Goal: Information Seeking & Learning: Learn about a topic

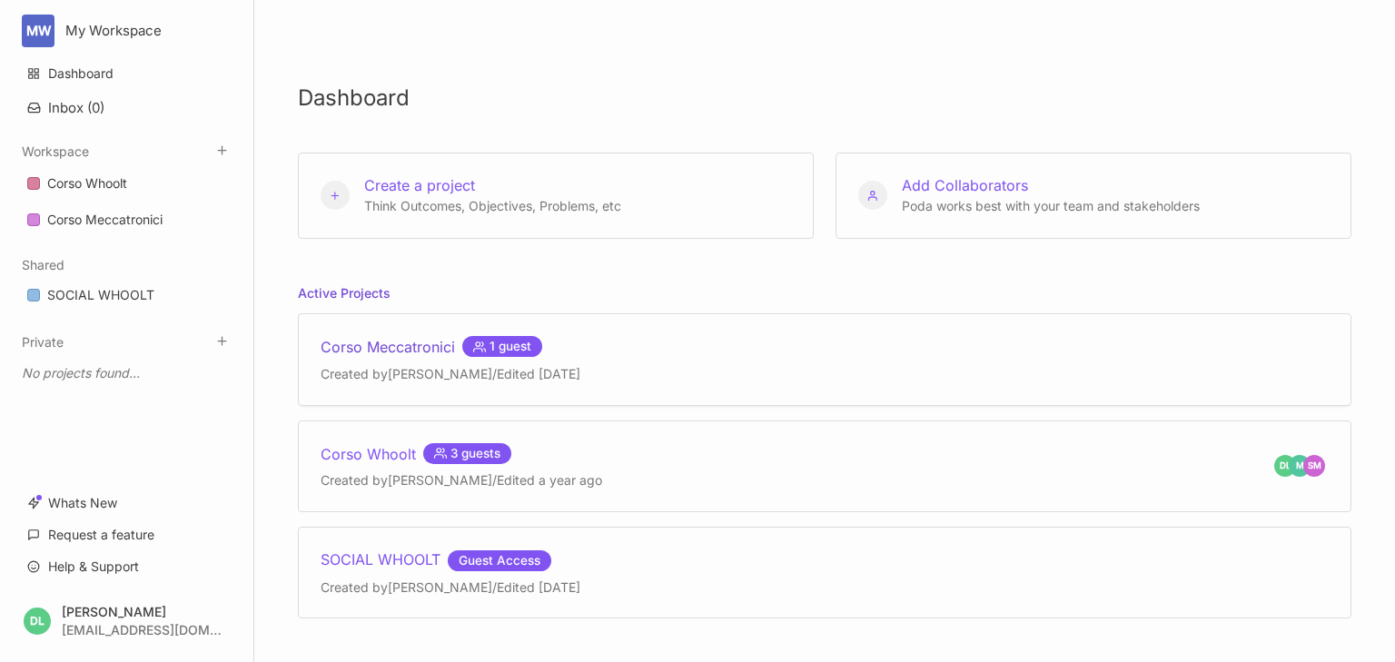
click at [398, 341] on div "Corso Meccatronici 1 guest" at bounding box center [451, 347] width 260 height 22
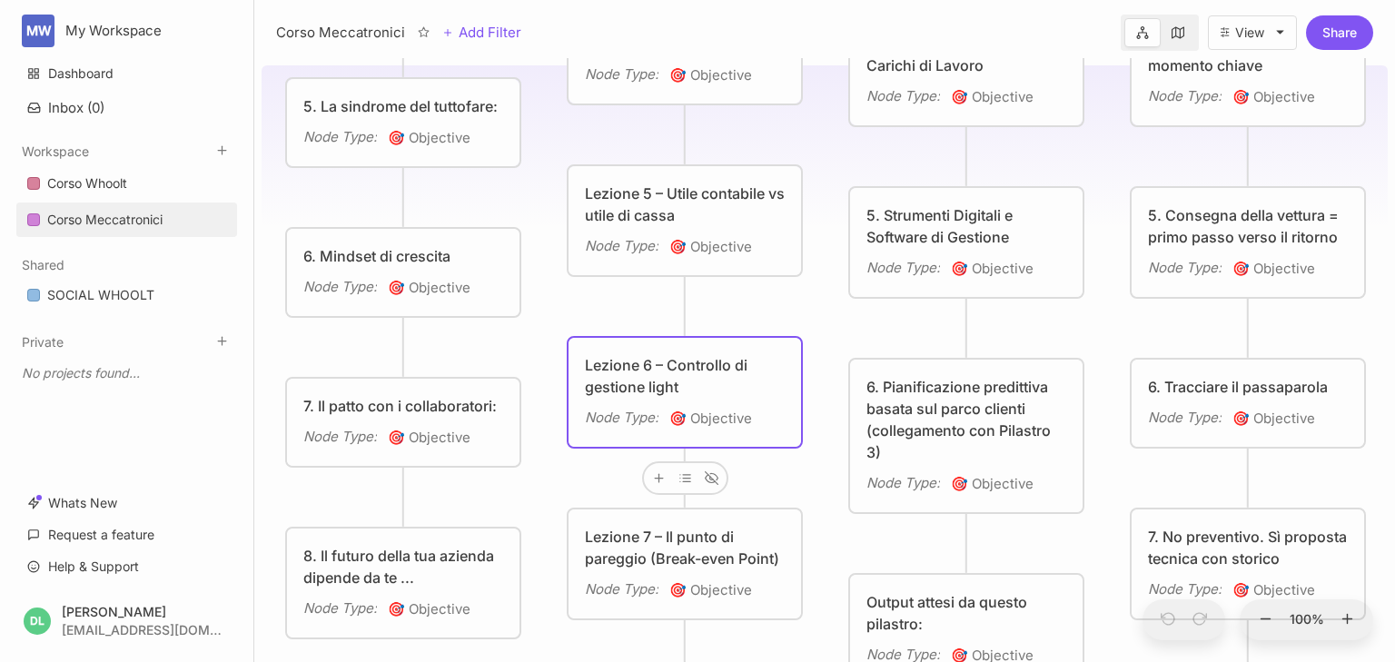
click at [628, 375] on div "Lezione 6 – Controllo di gestione light" at bounding box center [685, 376] width 200 height 44
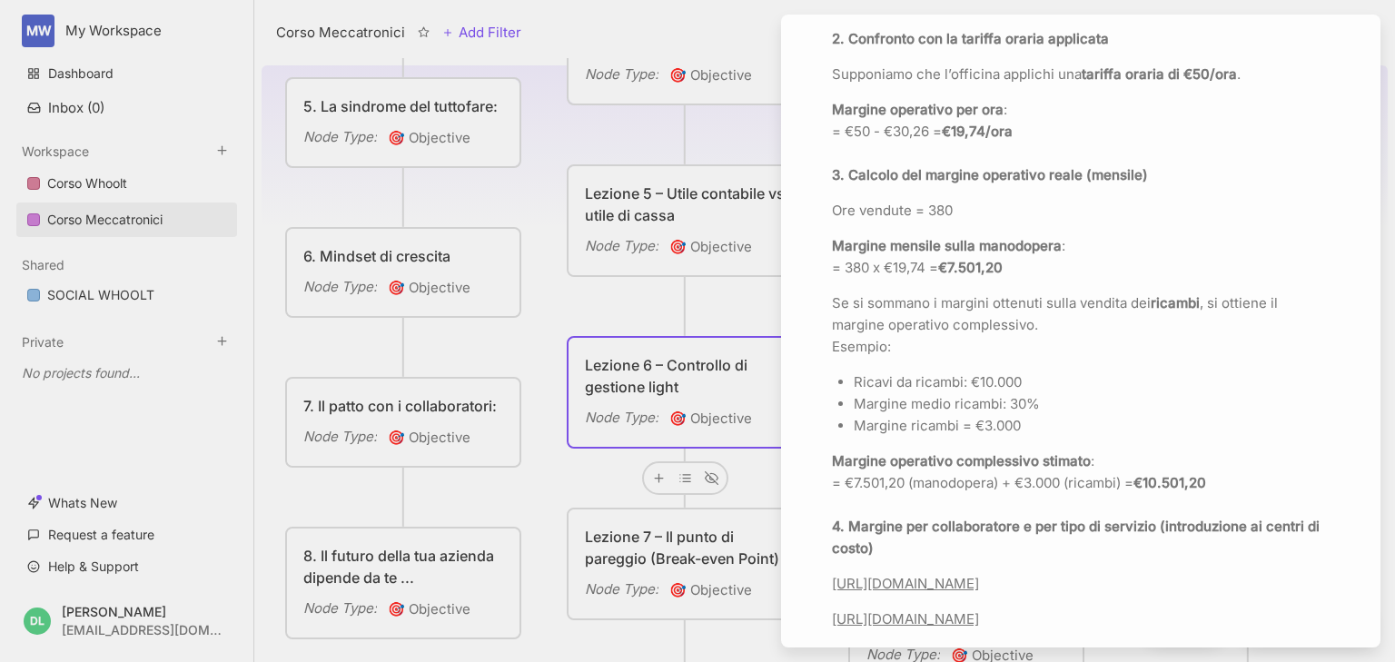
scroll to position [1235, 0]
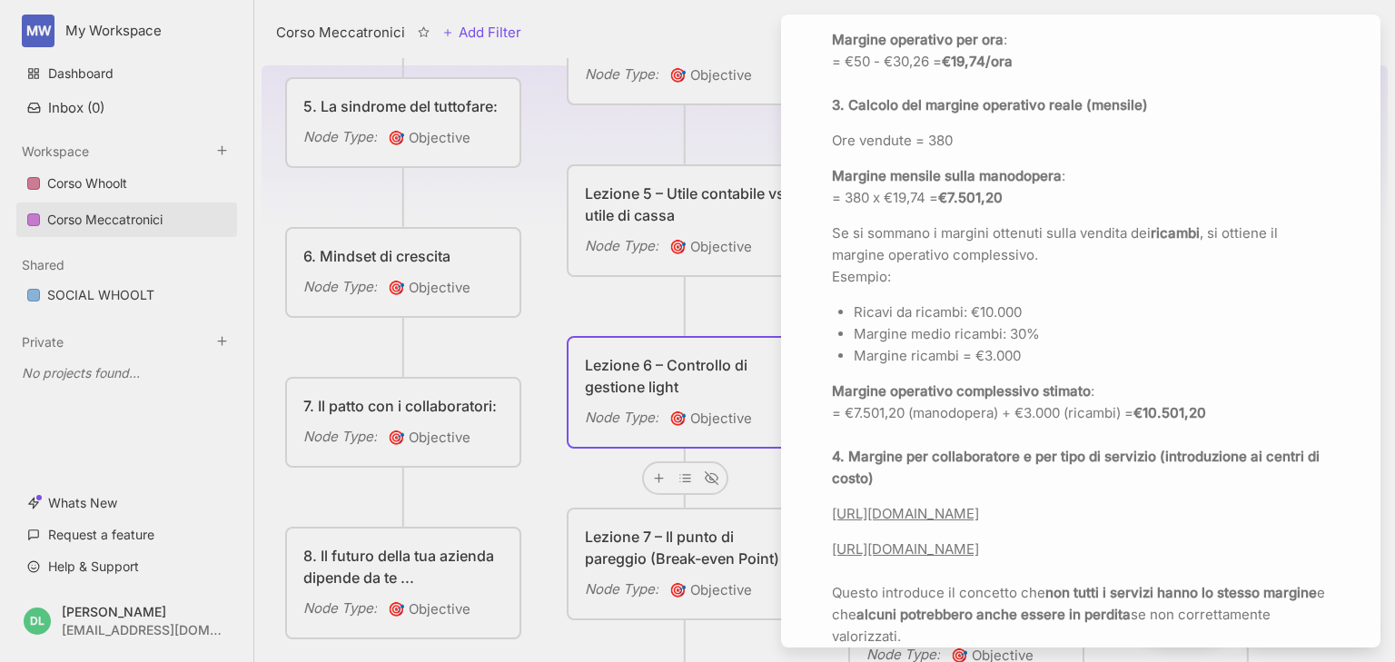
click at [979, 522] on link "[URL][DOMAIN_NAME]" at bounding box center [905, 513] width 147 height 17
click at [1037, 498] on icon "button" at bounding box center [1036, 498] width 15 height 15
type input "[URL][DOMAIN_NAME]"
click at [931, 558] on link "[URL][DOMAIN_NAME]" at bounding box center [905, 548] width 147 height 17
click at [1037, 559] on icon "button" at bounding box center [1036, 556] width 15 height 15
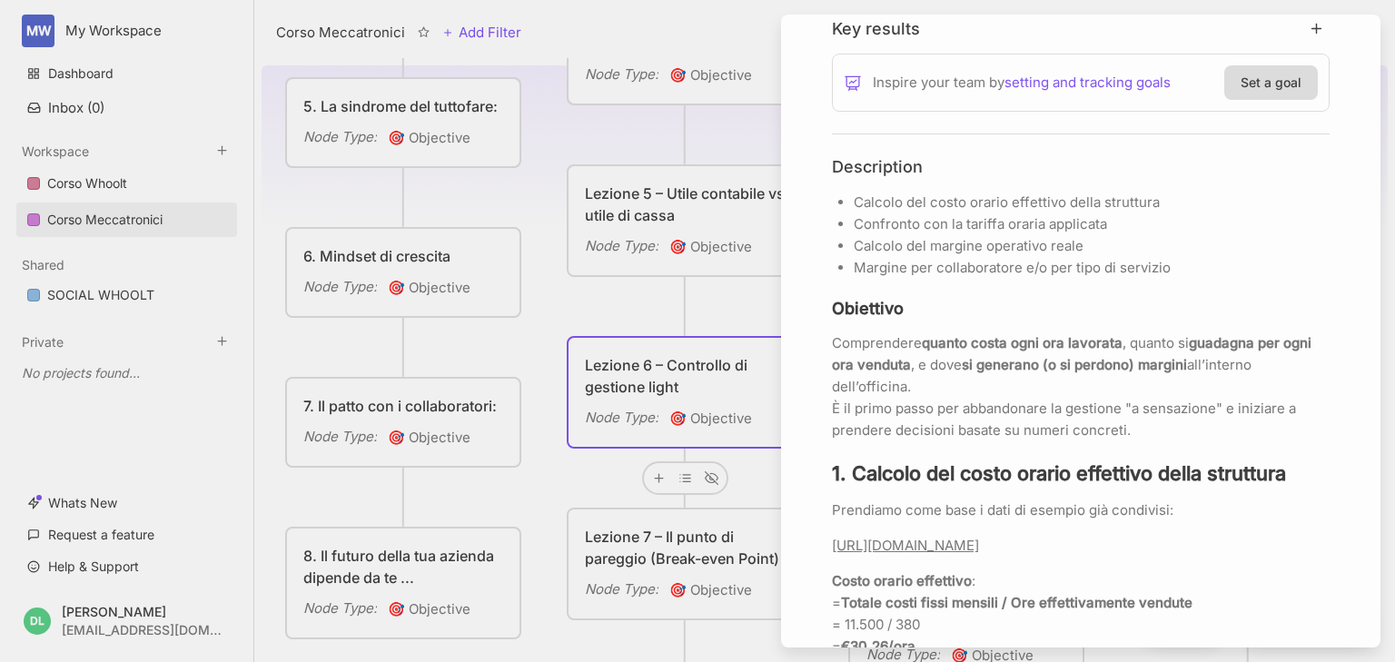
scroll to position [436, 0]
click at [561, 299] on div at bounding box center [697, 331] width 1395 height 662
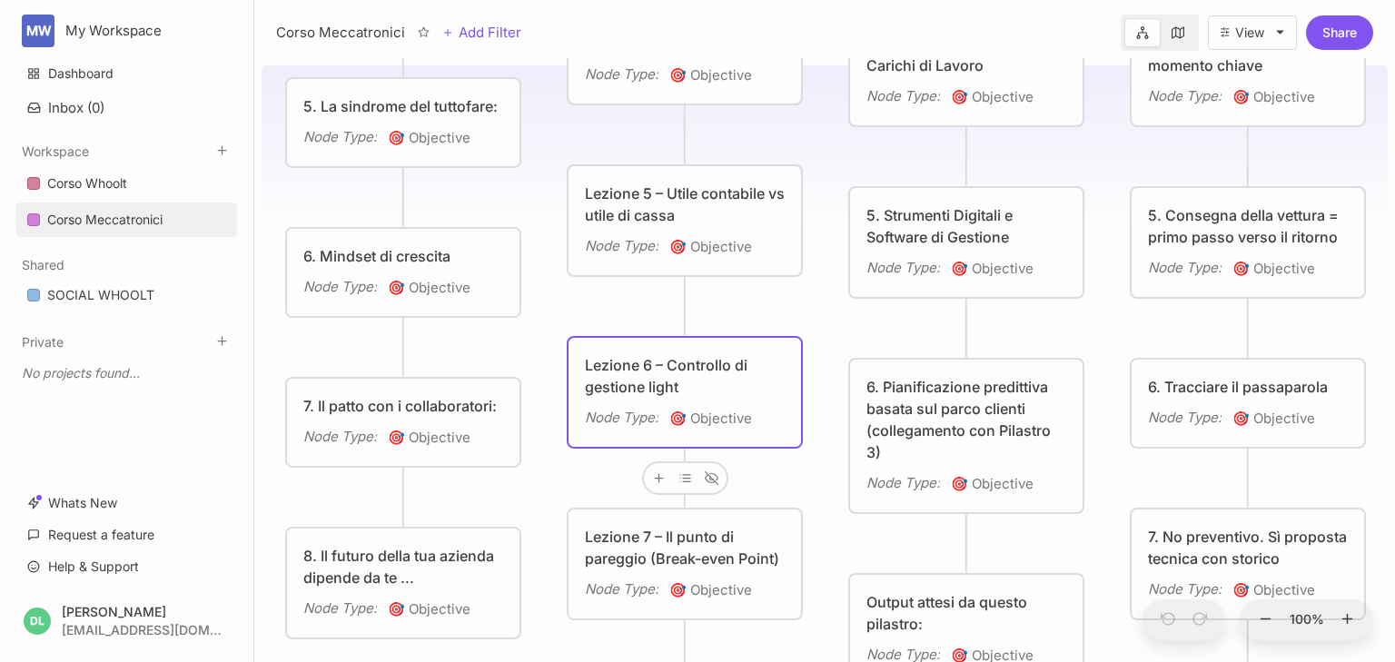
click at [561, 299] on div "Corso Meccatronici I 3 Pilastri Node Type : 🏗 Project Fondamenta Node Type : 🎯 …" at bounding box center [825, 360] width 1126 height 604
click at [628, 351] on div "Lezione 6 – Controllo di gestione light Node Type : 🎯 Objective" at bounding box center [684, 392] width 232 height 109
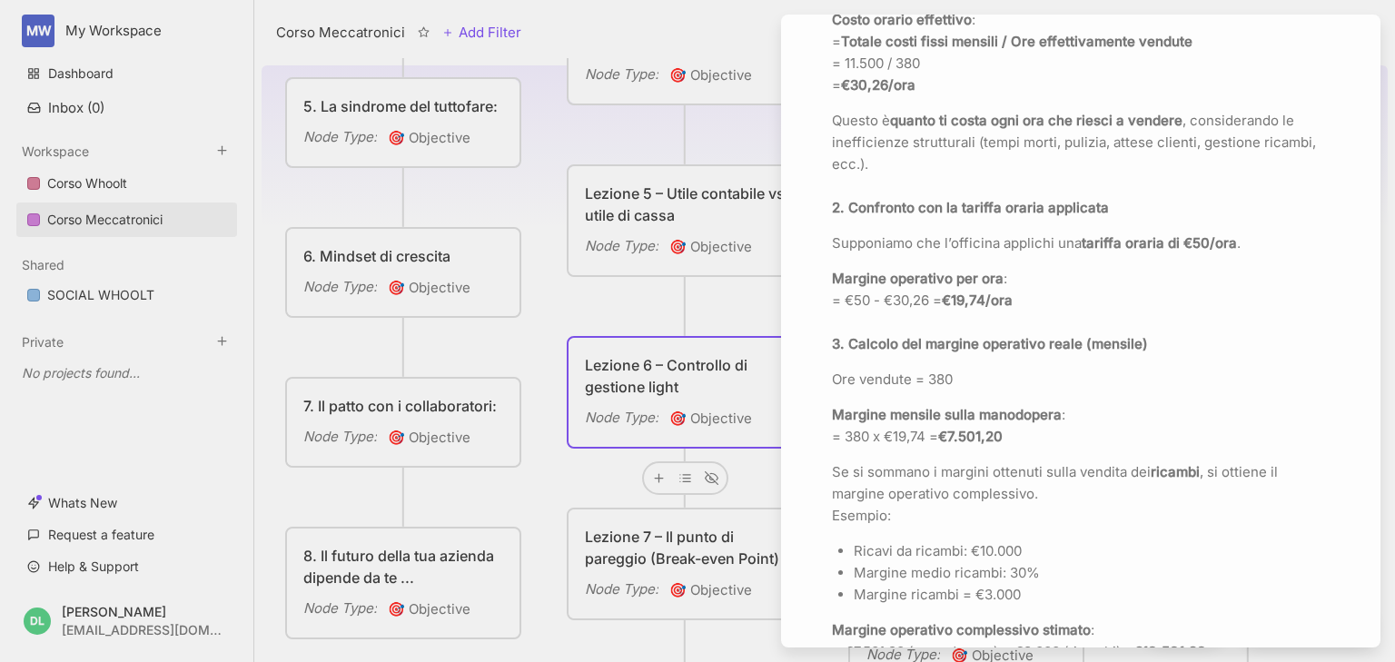
scroll to position [1017, 0]
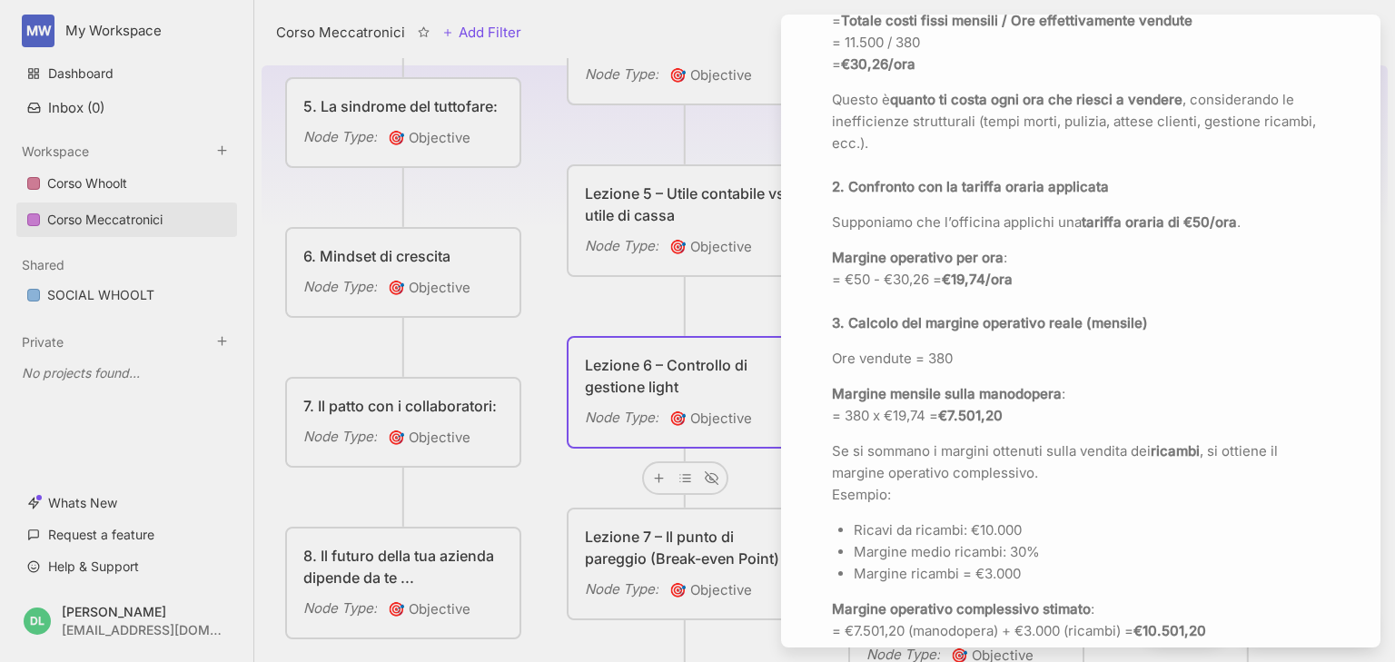
click at [1144, 370] on p "Ore vendute = 380" at bounding box center [1081, 359] width 498 height 22
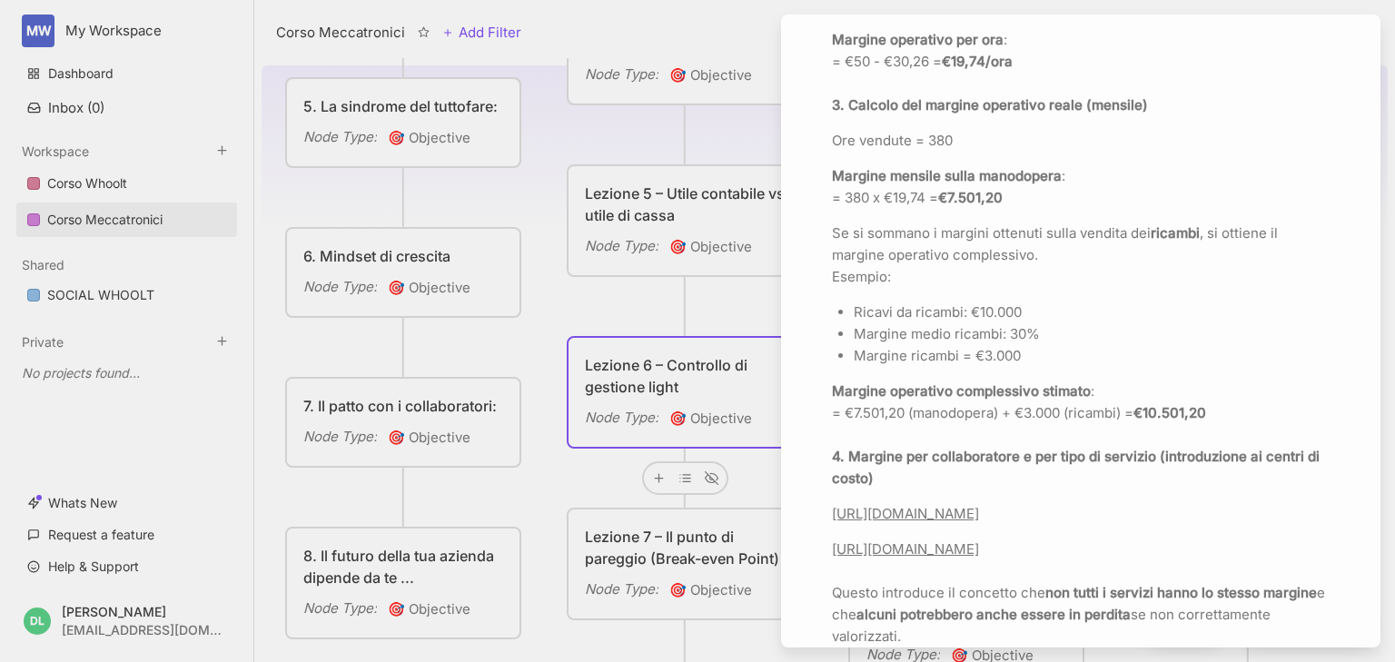
click at [979, 522] on link "[URL][DOMAIN_NAME]" at bounding box center [905, 513] width 147 height 17
click at [1236, 317] on div "Calcolo del costo orario effettivo della struttura Confronto con la tariffa ora…" at bounding box center [1081, 20] width 498 height 1256
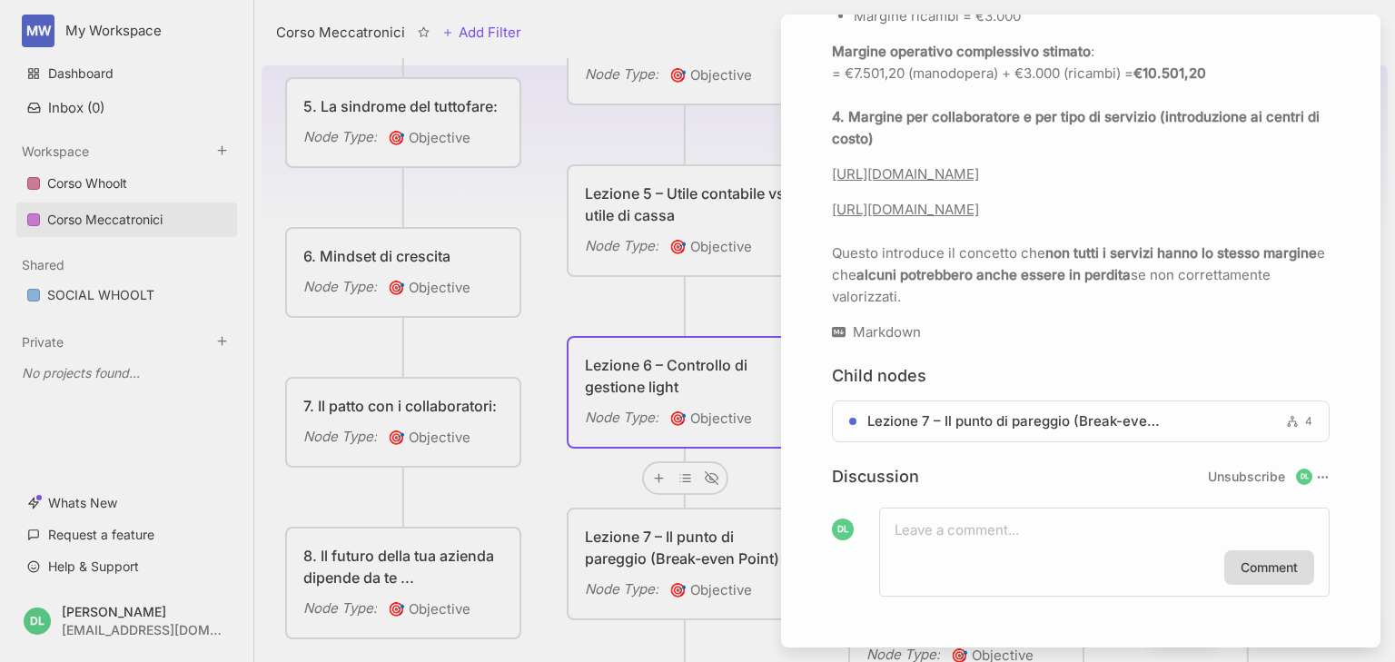
scroll to position [1566, 0]
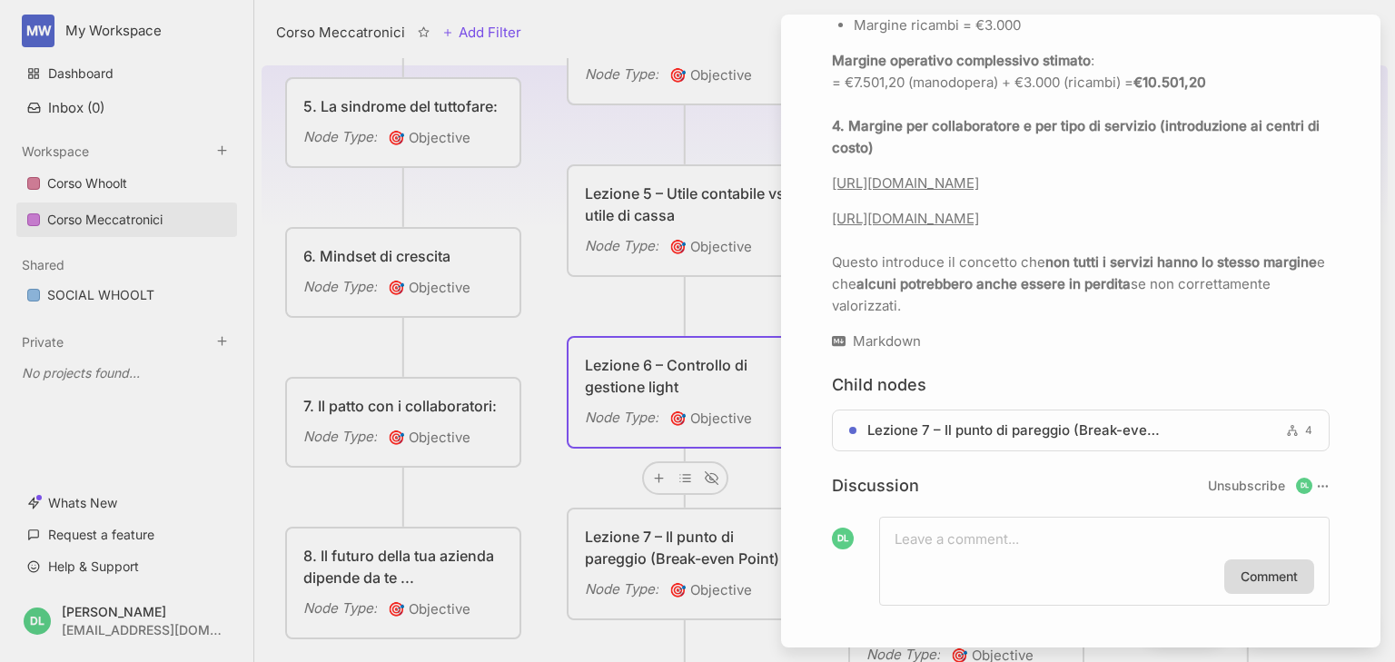
click at [949, 273] on p "[URL][DOMAIN_NAME] Questo introduce il concetto che non tutti i servizi hanno l…" at bounding box center [1081, 262] width 498 height 109
click at [1034, 223] on icon "button" at bounding box center [1036, 225] width 15 height 15
type input "[URL][DOMAIN_NAME]"
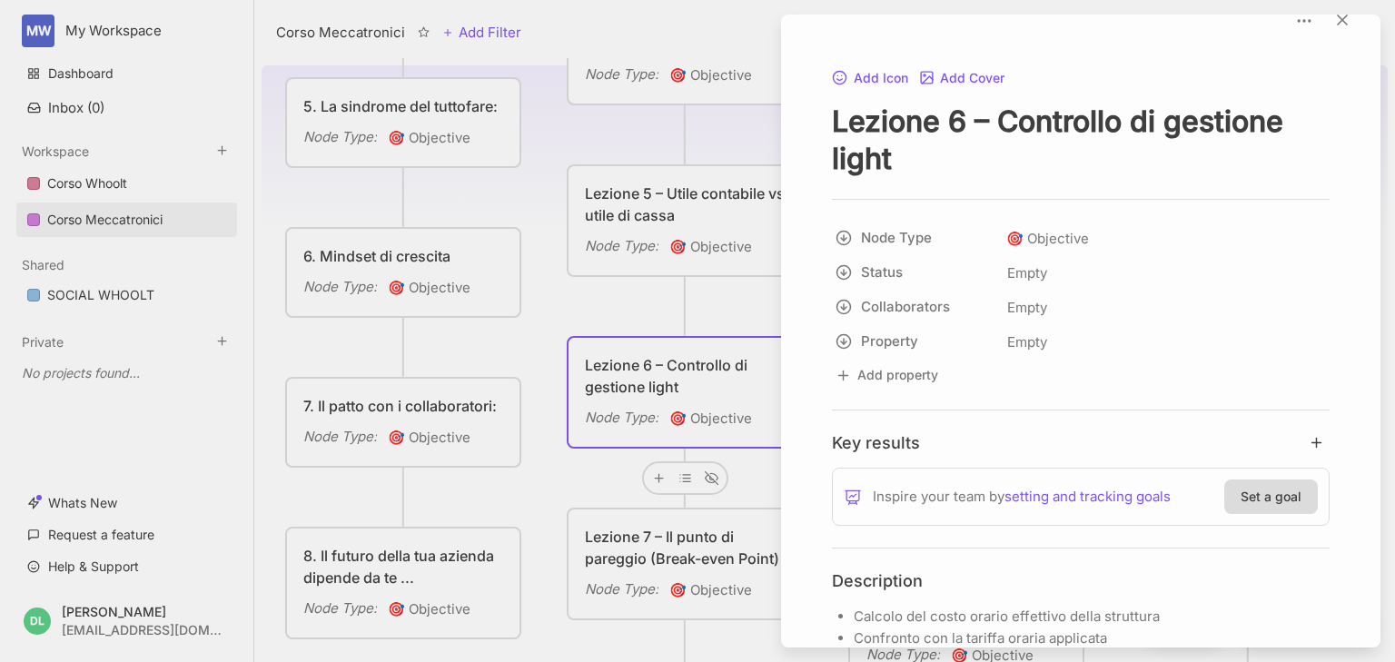
scroll to position [0, 0]
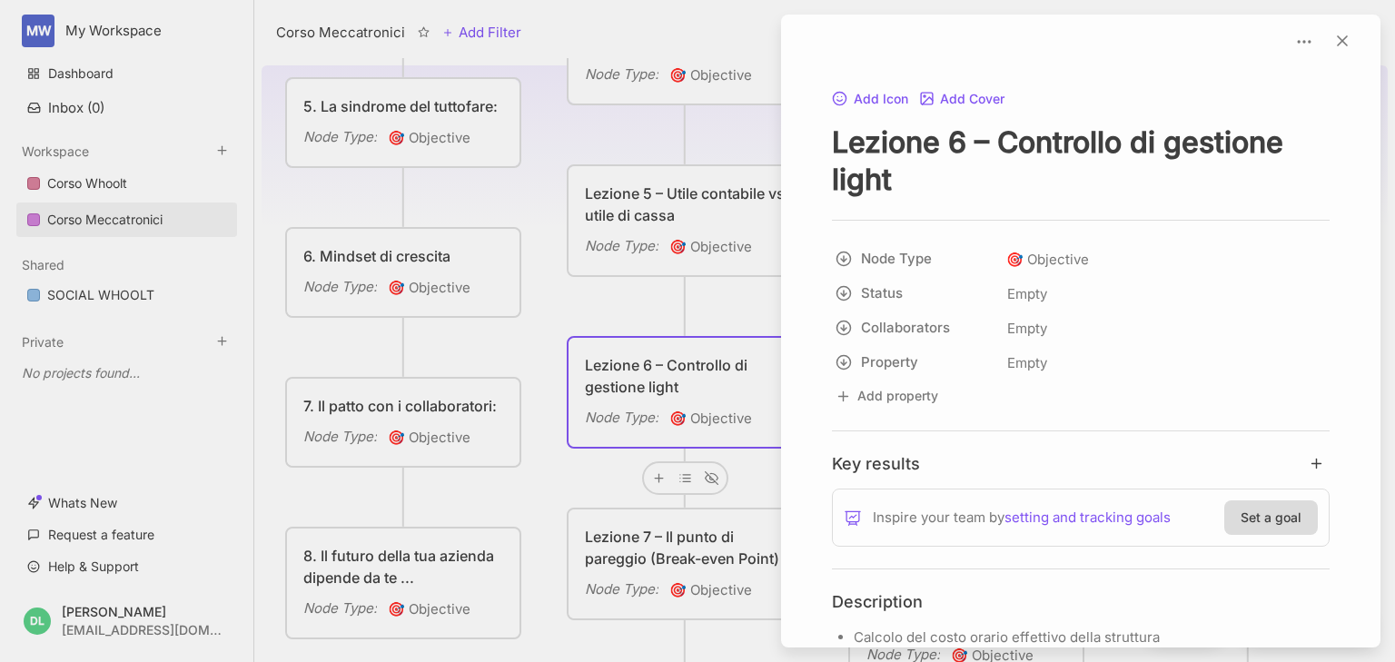
click at [559, 134] on div at bounding box center [697, 331] width 1395 height 662
